Goal: Task Accomplishment & Management: Manage account settings

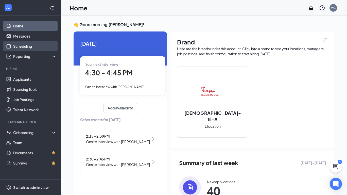
click at [38, 48] on link "Scheduling" at bounding box center [34, 46] width 43 height 10
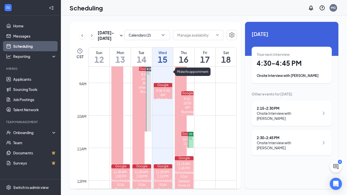
scroll to position [276, 0]
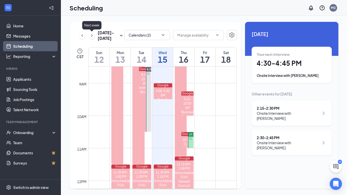
click at [93, 36] on icon "ChevronRight" at bounding box center [91, 35] width 5 height 6
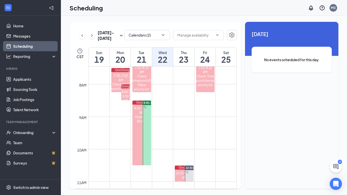
scroll to position [252, 0]
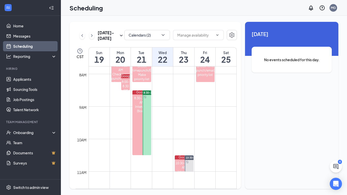
drag, startPoint x: 149, startPoint y: 108, endPoint x: 149, endPoint y: 104, distance: 3.8
click at [148, 127] on div at bounding box center [147, 122] width 9 height 65
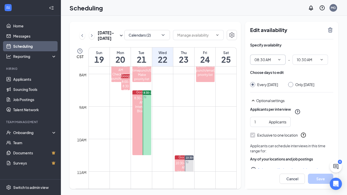
click at [277, 61] on span at bounding box center [278, 60] width 5 height 4
click at [281, 58] on icon "ChevronDown" at bounding box center [279, 60] width 4 height 4
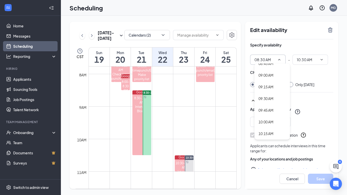
scroll to position [420, 0]
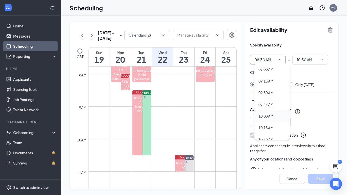
click at [270, 117] on div "10:00 AM" at bounding box center [265, 116] width 15 height 6
type input "10:00 AM"
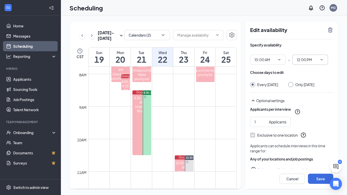
click at [324, 59] on span "12:00 PM" at bounding box center [310, 60] width 36 height 10
click at [313, 59] on input "12:00 PM" at bounding box center [307, 60] width 21 height 6
click at [305, 106] on div "11:00 AM" at bounding box center [308, 108] width 15 height 6
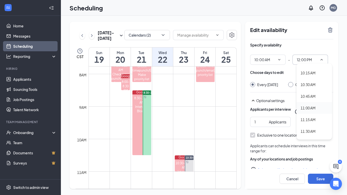
type input "11:00 AM"
click at [292, 84] on input "Only [DATE]" at bounding box center [290, 84] width 4 height 4
radio input "true"
radio input "false"
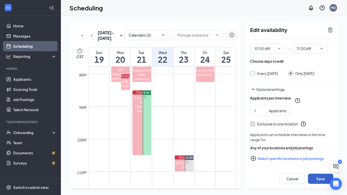
click at [316, 179] on button "Save" at bounding box center [320, 178] width 25 height 10
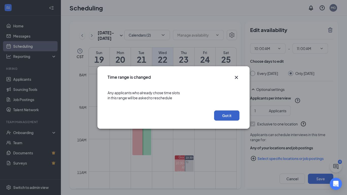
click at [232, 119] on button "Got it" at bounding box center [226, 115] width 25 height 10
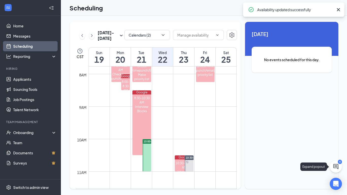
click at [342, 167] on div "[DATE] - [DATE] Calendars (2) CST Sun 19 Mon 20 Tue 21 Wed 22 Thu 23 Fri 24 Sat…" at bounding box center [204, 105] width 286 height 179
click at [337, 165] on icon "ChatActive" at bounding box center [335, 166] width 5 height 5
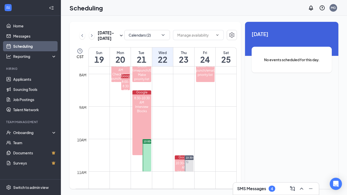
click at [268, 181] on div "Unavailable in basic plan [DATE] No events scheduled for this day." at bounding box center [291, 105] width 93 height 167
click at [268, 191] on div "SMS Messages 4" at bounding box center [256, 188] width 38 height 6
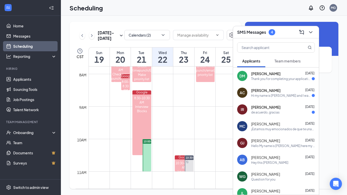
click at [292, 72] on div "[PERSON_NAME] [DATE]" at bounding box center [283, 73] width 64 height 5
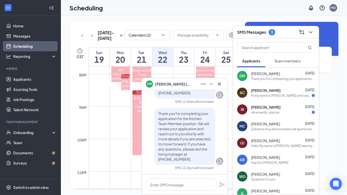
click at [267, 101] on div "IR [PERSON_NAME] [DATE] de acuerdo, gracias" at bounding box center [276, 109] width 86 height 17
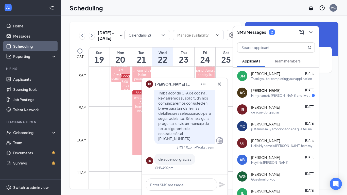
click at [266, 98] on div "AC [PERSON_NAME] [DATE] Hi my name is [PERSON_NAME] and I was calling about the…" at bounding box center [276, 92] width 86 height 17
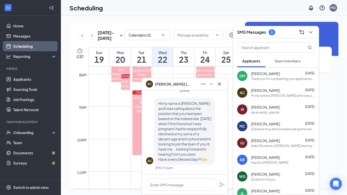
click at [163, 86] on span "[PERSON_NAME]" at bounding box center [173, 84] width 36 height 6
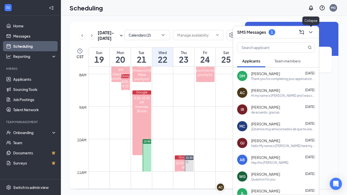
click at [313, 30] on icon "ChevronDown" at bounding box center [311, 32] width 6 height 6
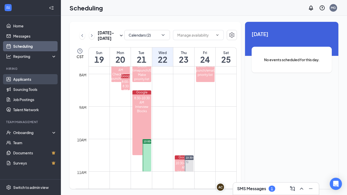
click at [38, 76] on link "Applicants" at bounding box center [34, 79] width 43 height 10
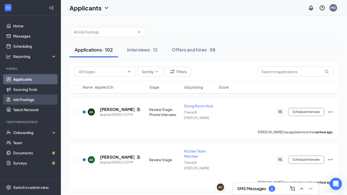
click at [42, 102] on link "Job Postings" at bounding box center [34, 99] width 43 height 10
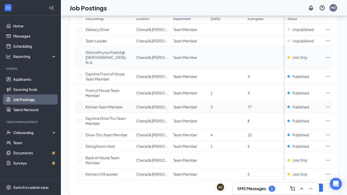
scroll to position [48, 0]
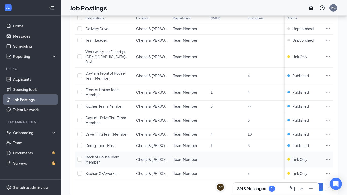
click at [329, 157] on icon "Ellipses" at bounding box center [327, 159] width 5 height 5
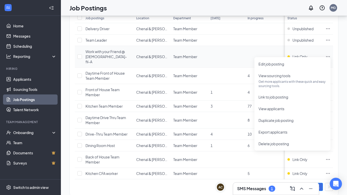
click at [227, 50] on td at bounding box center [226, 57] width 37 height 22
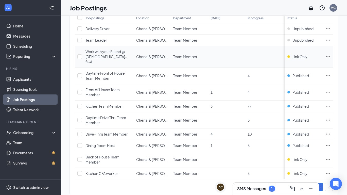
scroll to position [0, 0]
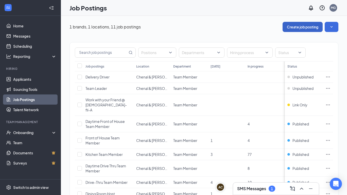
click at [309, 27] on button "Create job posting" at bounding box center [303, 27] width 40 height 10
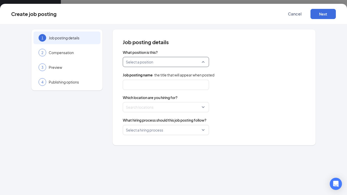
click at [179, 64] on input "search" at bounding box center [164, 62] width 77 height 10
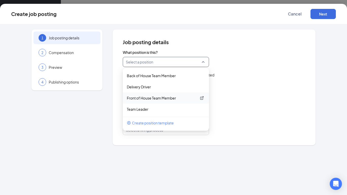
click at [184, 98] on p "Front of House Team Member" at bounding box center [162, 97] width 70 height 5
type input "Front of House Team Member"
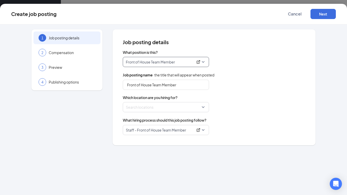
click at [165, 106] on div at bounding box center [164, 107] width 77 height 8
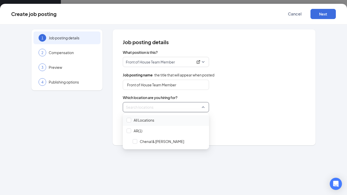
click at [152, 121] on span "All Locations" at bounding box center [144, 119] width 21 height 5
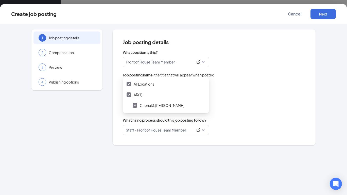
scroll to position [37, 0]
click at [289, 20] on div "Create job posting Cancel Next" at bounding box center [173, 14] width 347 height 21
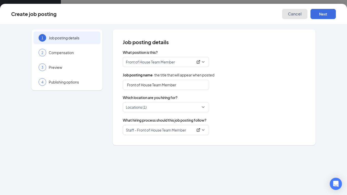
click at [293, 16] on span "Cancel" at bounding box center [295, 13] width 14 height 5
